Goal: Transaction & Acquisition: Register for event/course

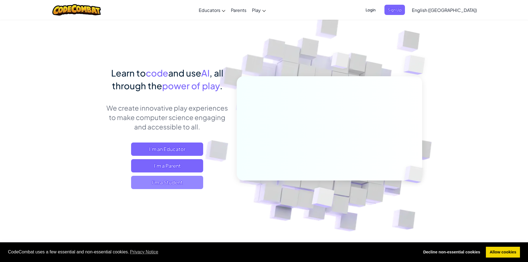
click at [176, 179] on span "I'm a Student" at bounding box center [167, 182] width 72 height 13
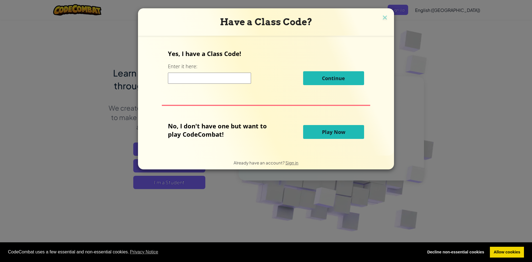
click at [331, 134] on span "Play Now" at bounding box center [333, 132] width 23 height 7
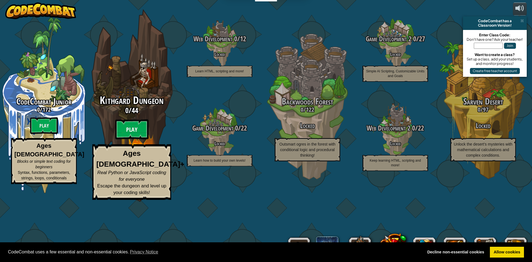
click at [130, 139] on btn "Play" at bounding box center [131, 129] width 33 height 20
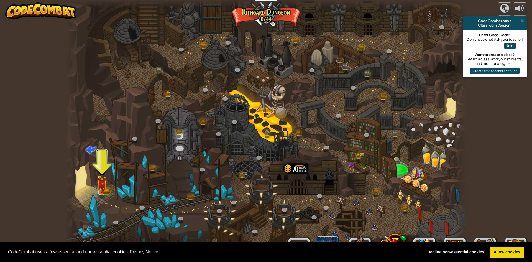
click at [50, 11] on img at bounding box center [40, 10] width 71 height 17
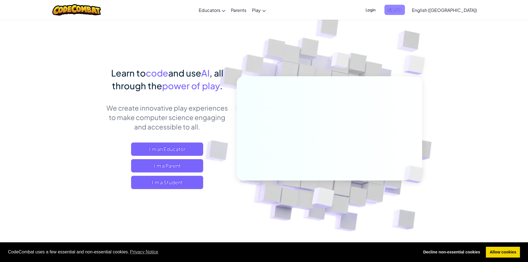
click at [405, 8] on span "Sign Up" at bounding box center [394, 10] width 20 height 10
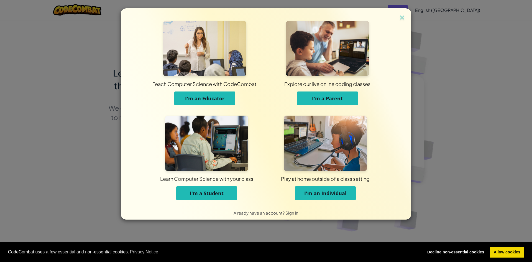
click at [199, 194] on span "I'm a Student" at bounding box center [207, 193] width 34 height 7
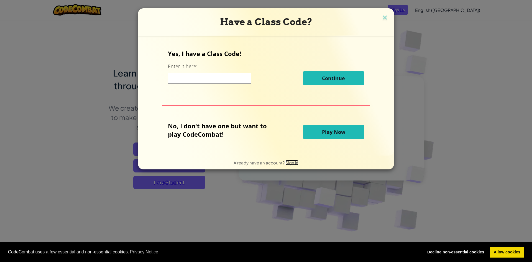
click at [288, 162] on span "Sign in" at bounding box center [291, 162] width 13 height 5
